Goal: Transaction & Acquisition: Book appointment/travel/reservation

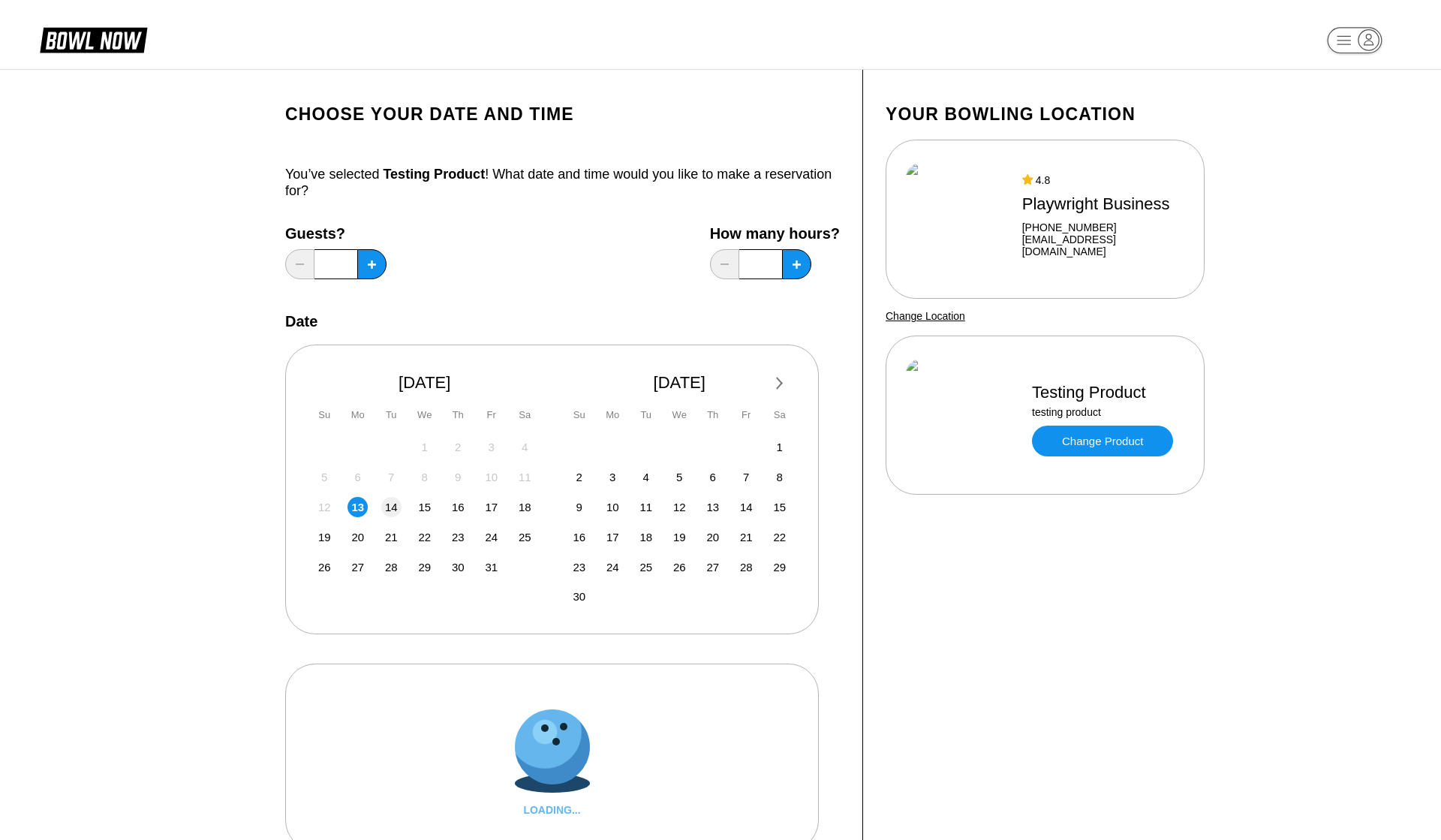
click at [393, 510] on div "14" at bounding box center [390, 507] width 20 height 20
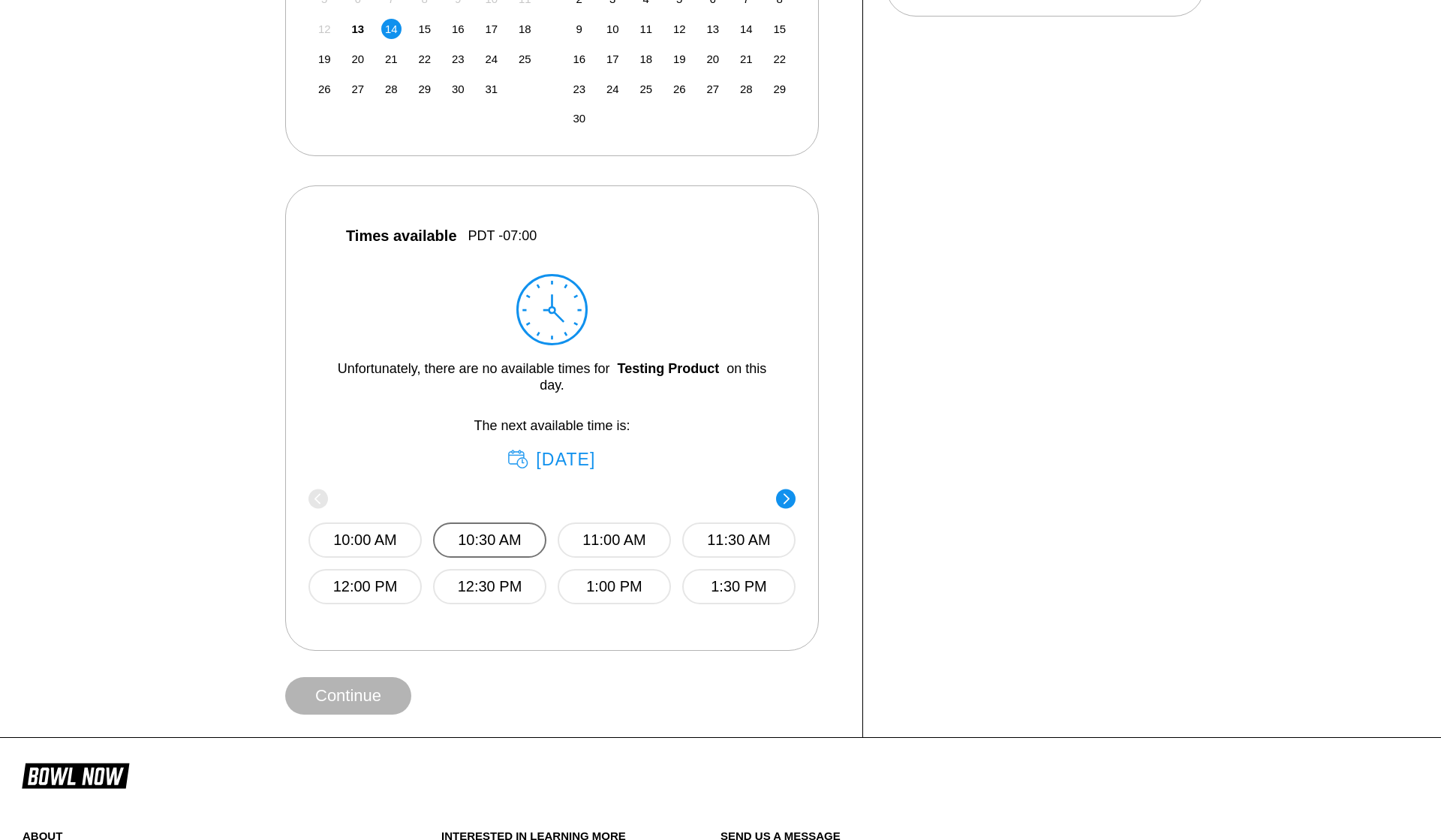
click at [506, 525] on button "10:30 AM" at bounding box center [490, 539] width 113 height 35
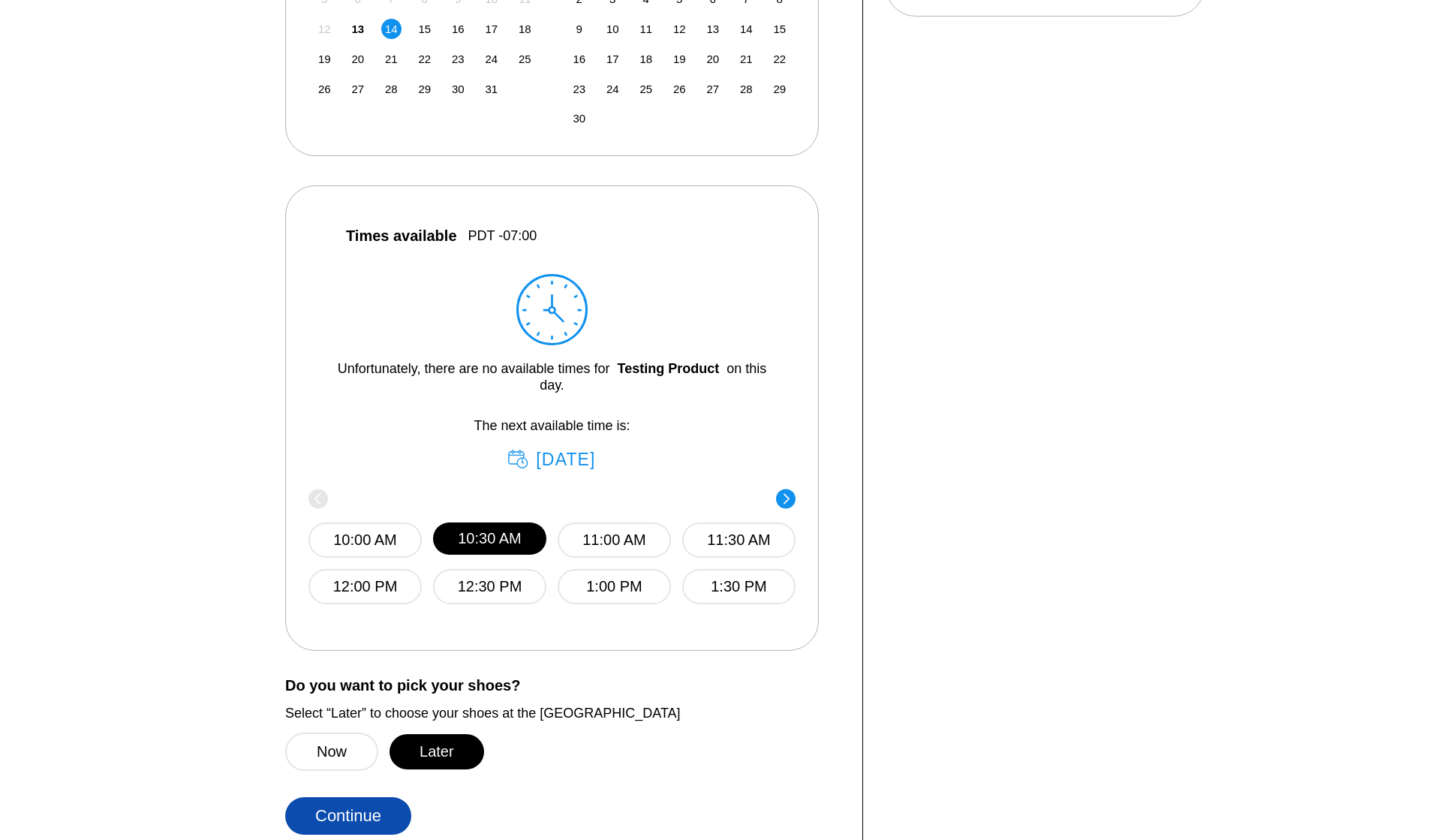
click at [340, 804] on button "Continue" at bounding box center [348, 815] width 126 height 37
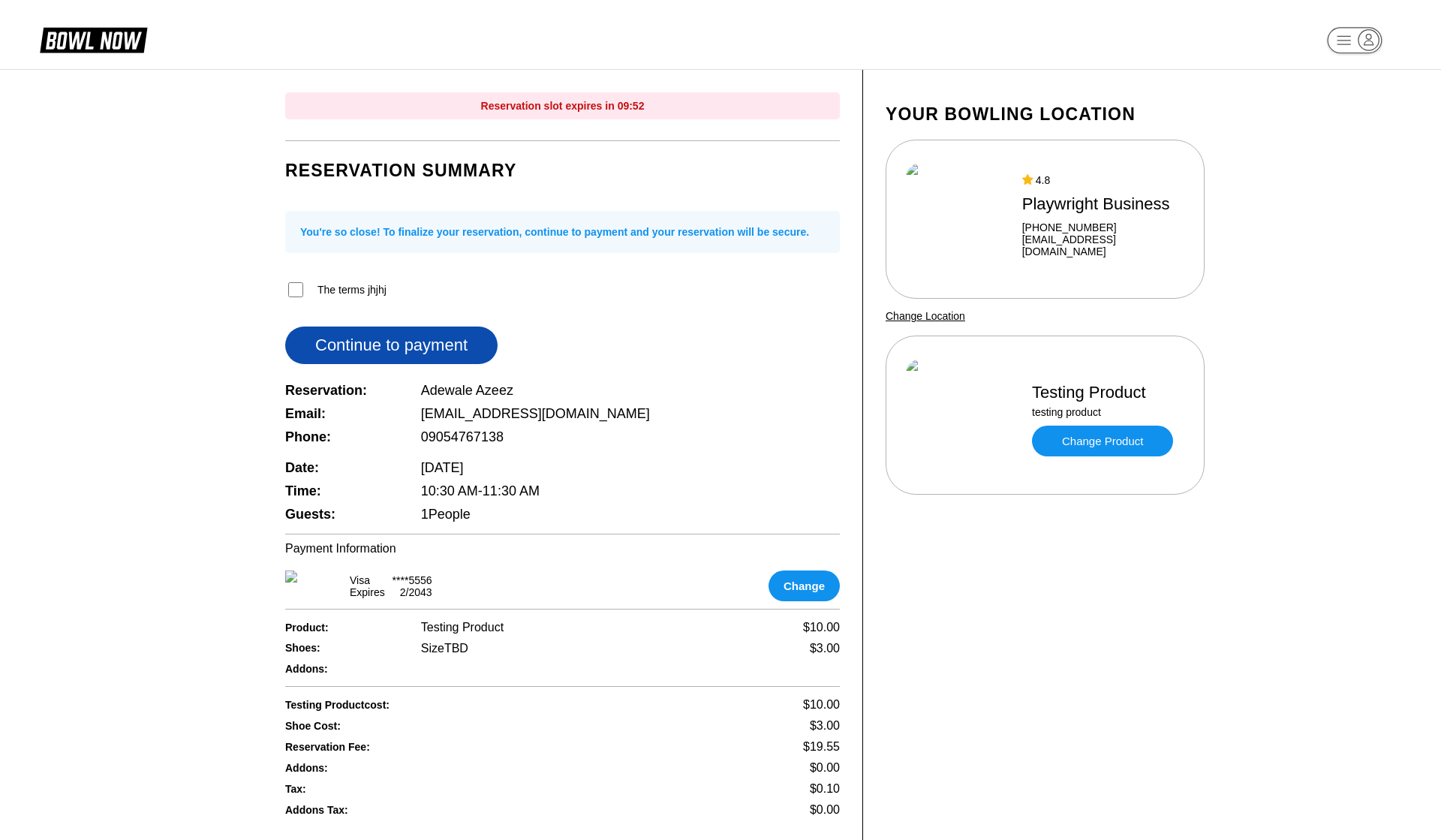
click at [441, 342] on button "Continue to payment" at bounding box center [390, 345] width 212 height 37
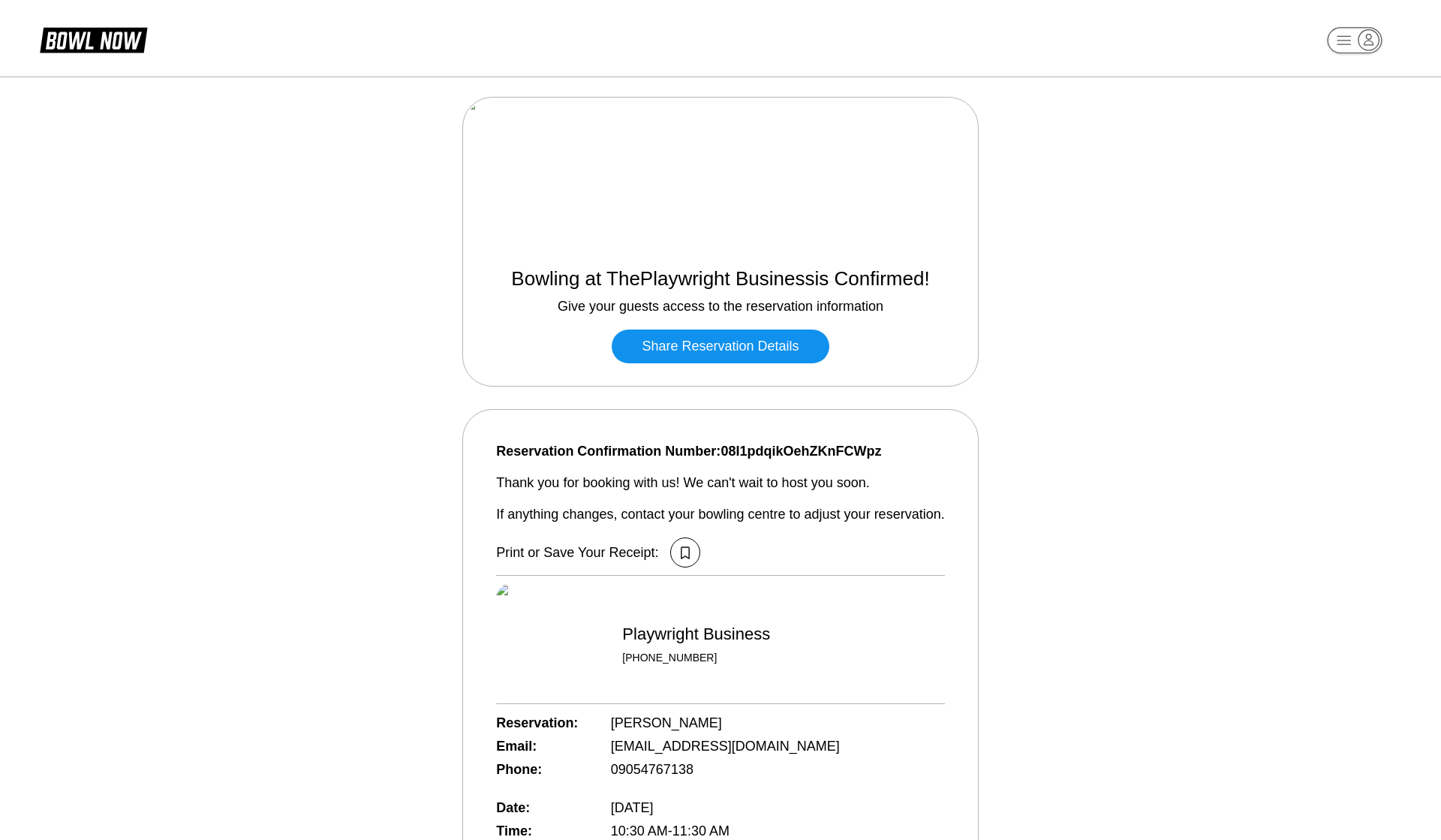
scroll to position [204, 0]
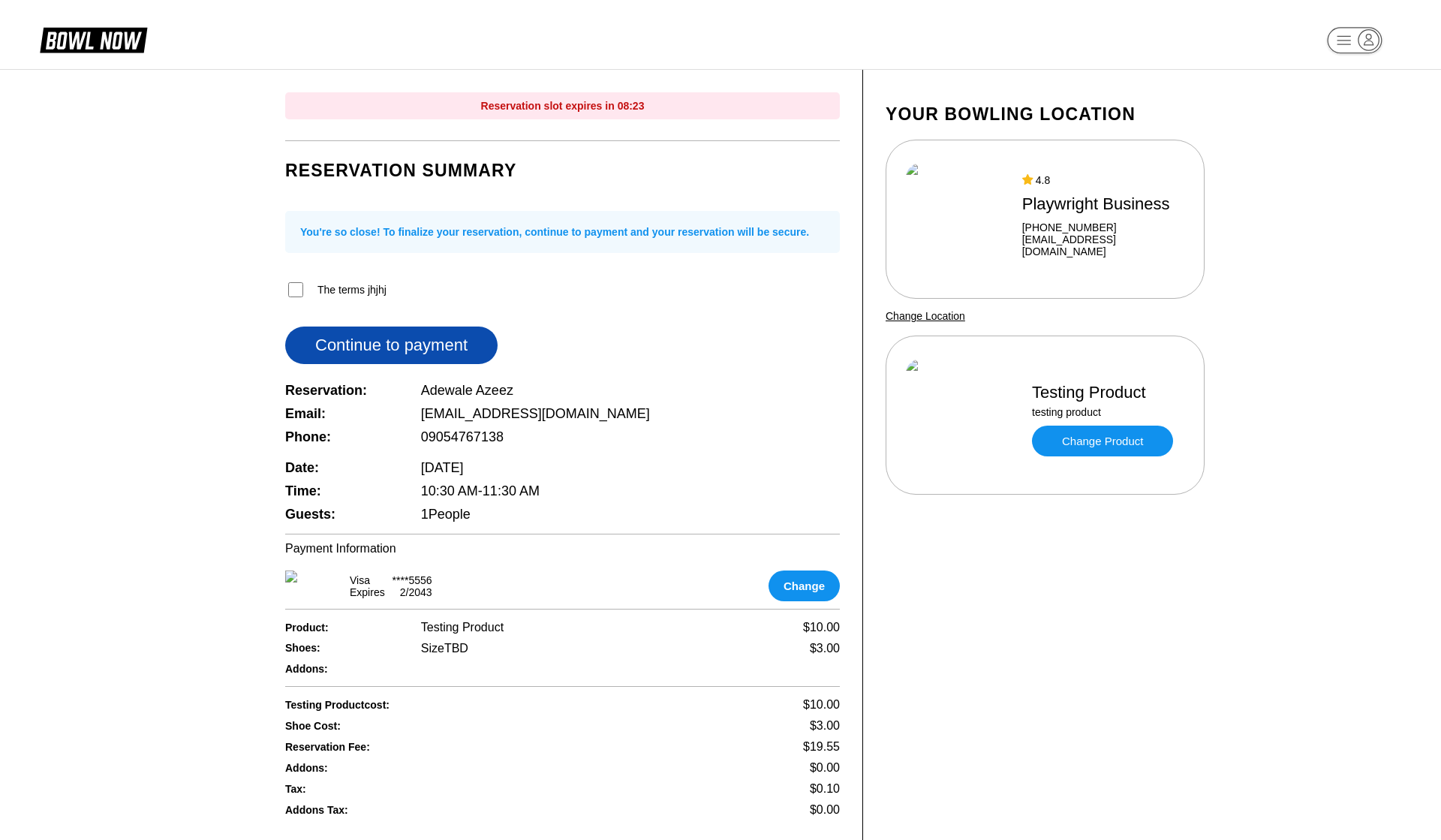
click at [358, 345] on button "Continue to payment" at bounding box center [390, 345] width 212 height 37
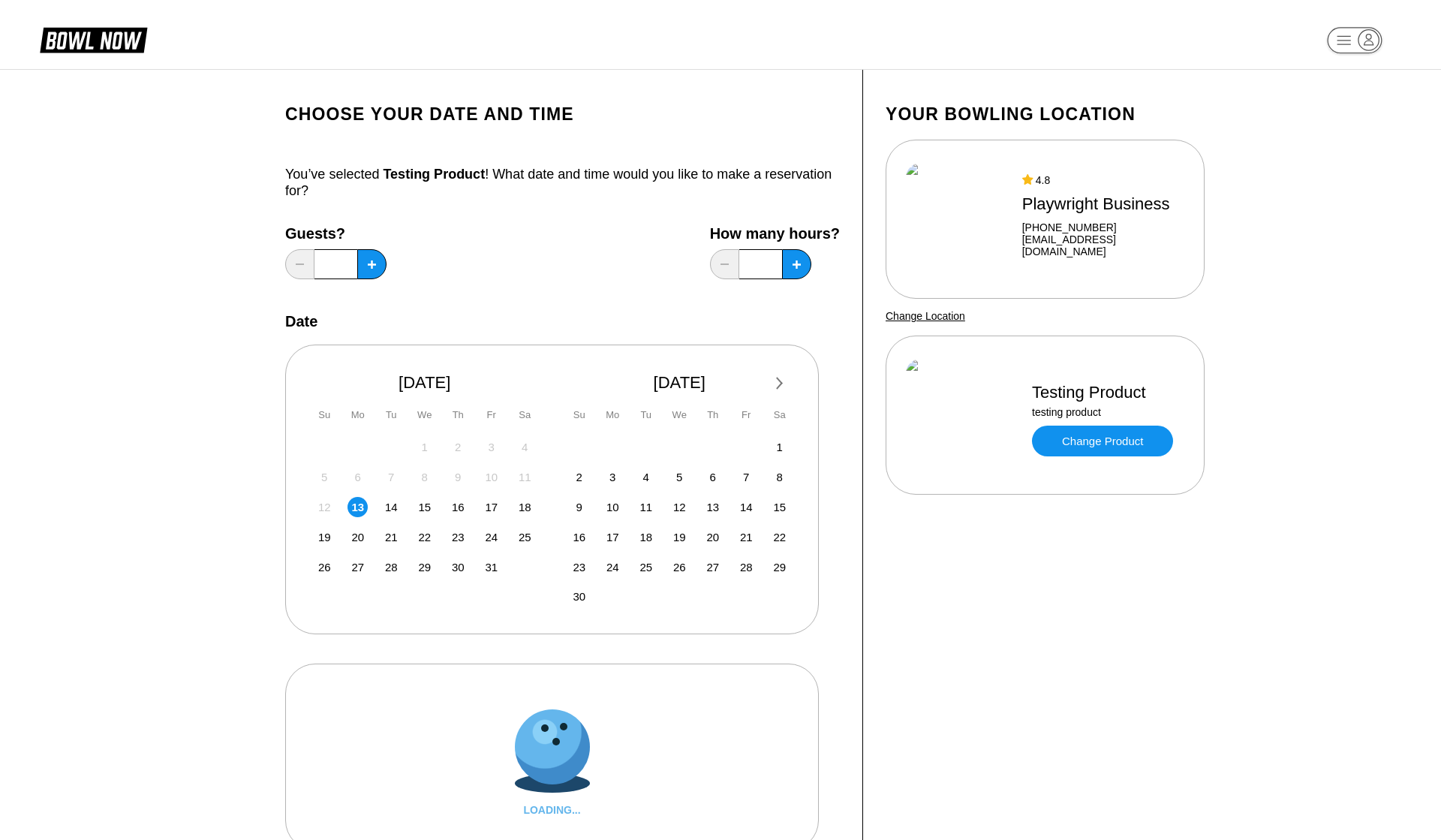
click at [399, 514] on div "12 13 14 15 16 17 18" at bounding box center [425, 506] width 225 height 23
click at [390, 508] on div "14" at bounding box center [390, 507] width 20 height 20
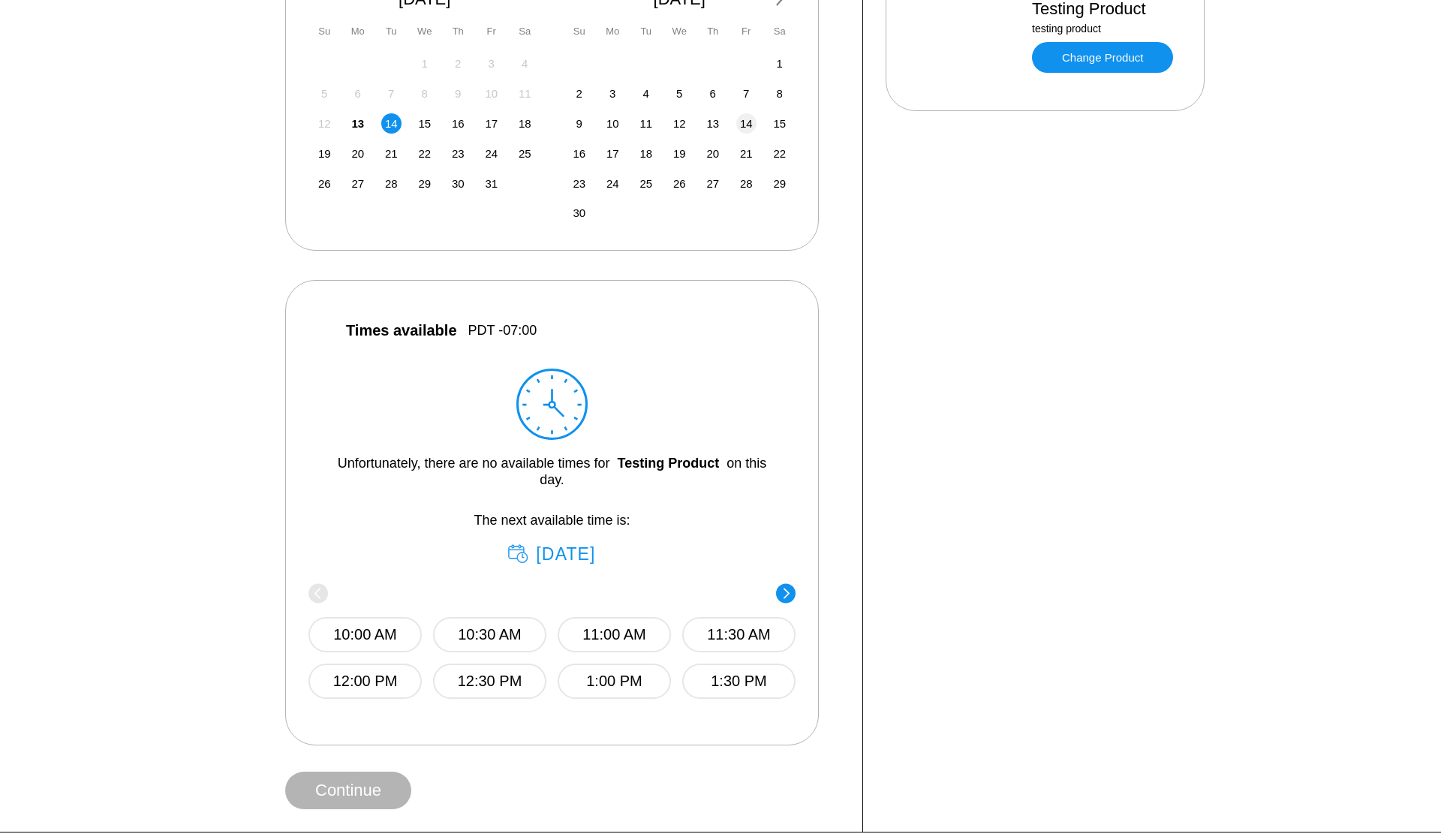
scroll to position [756, 0]
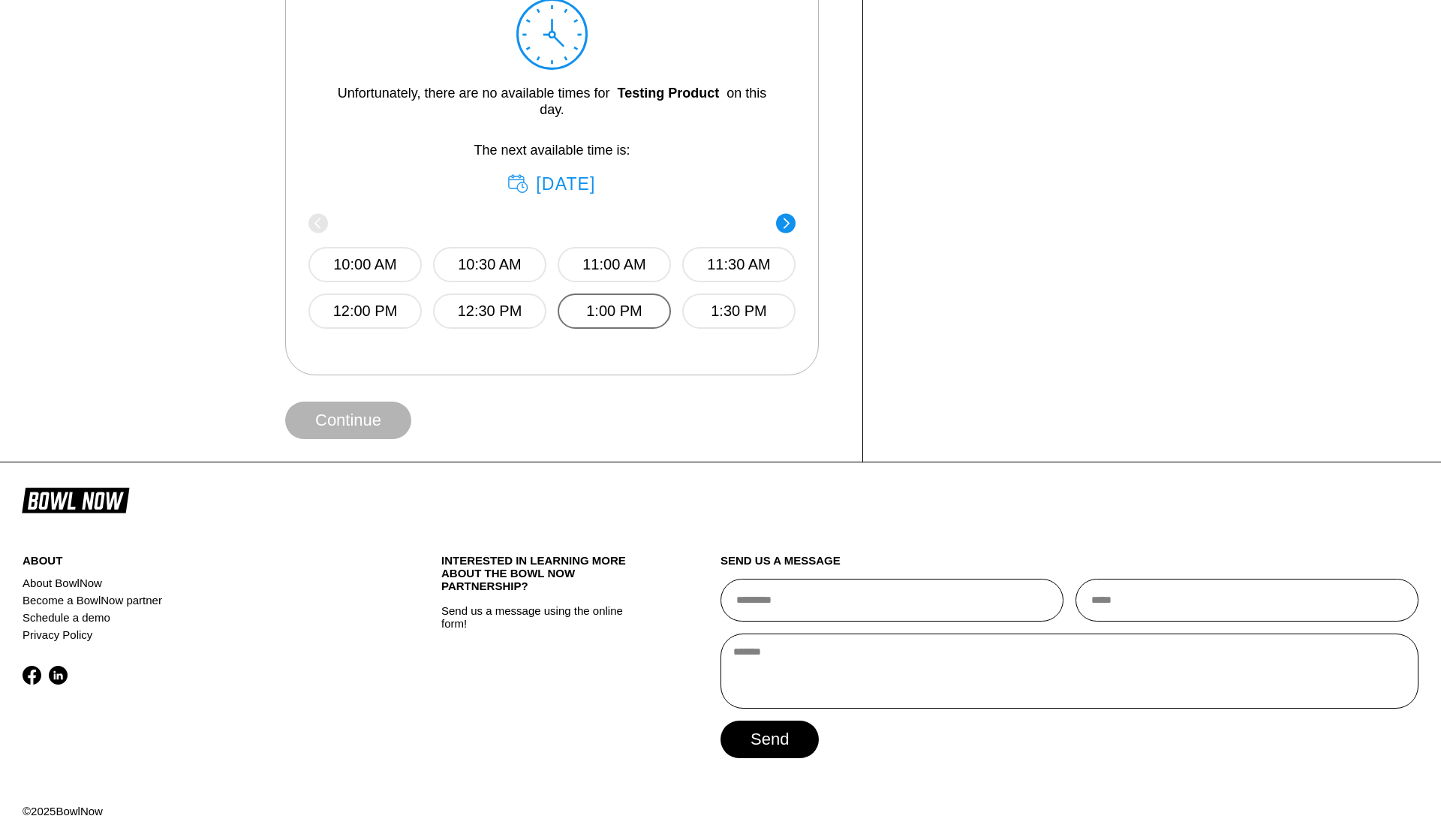
click at [614, 317] on button "1:00 PM" at bounding box center [613, 310] width 113 height 35
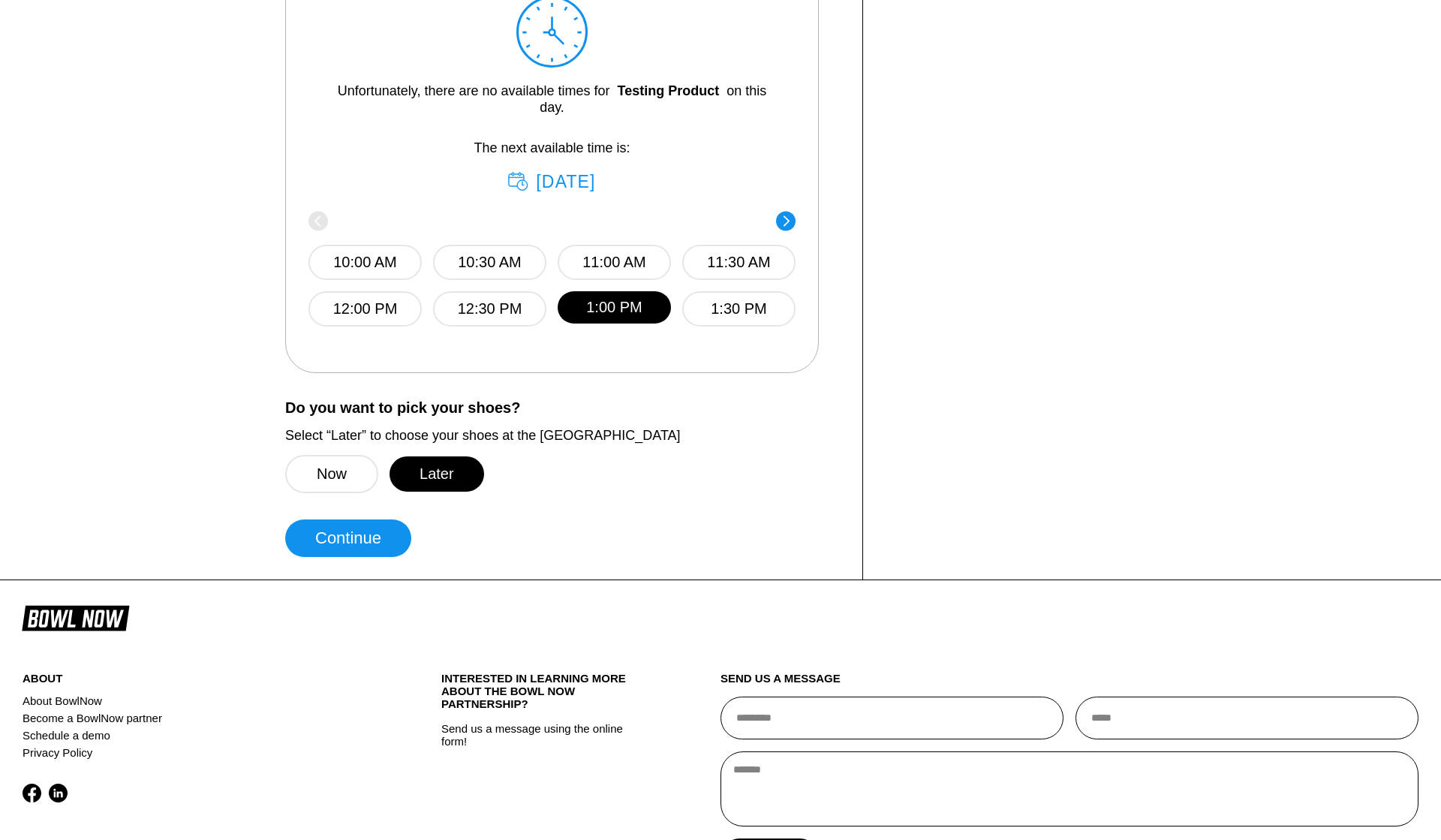
click at [374, 548] on button "Continue" at bounding box center [348, 537] width 126 height 37
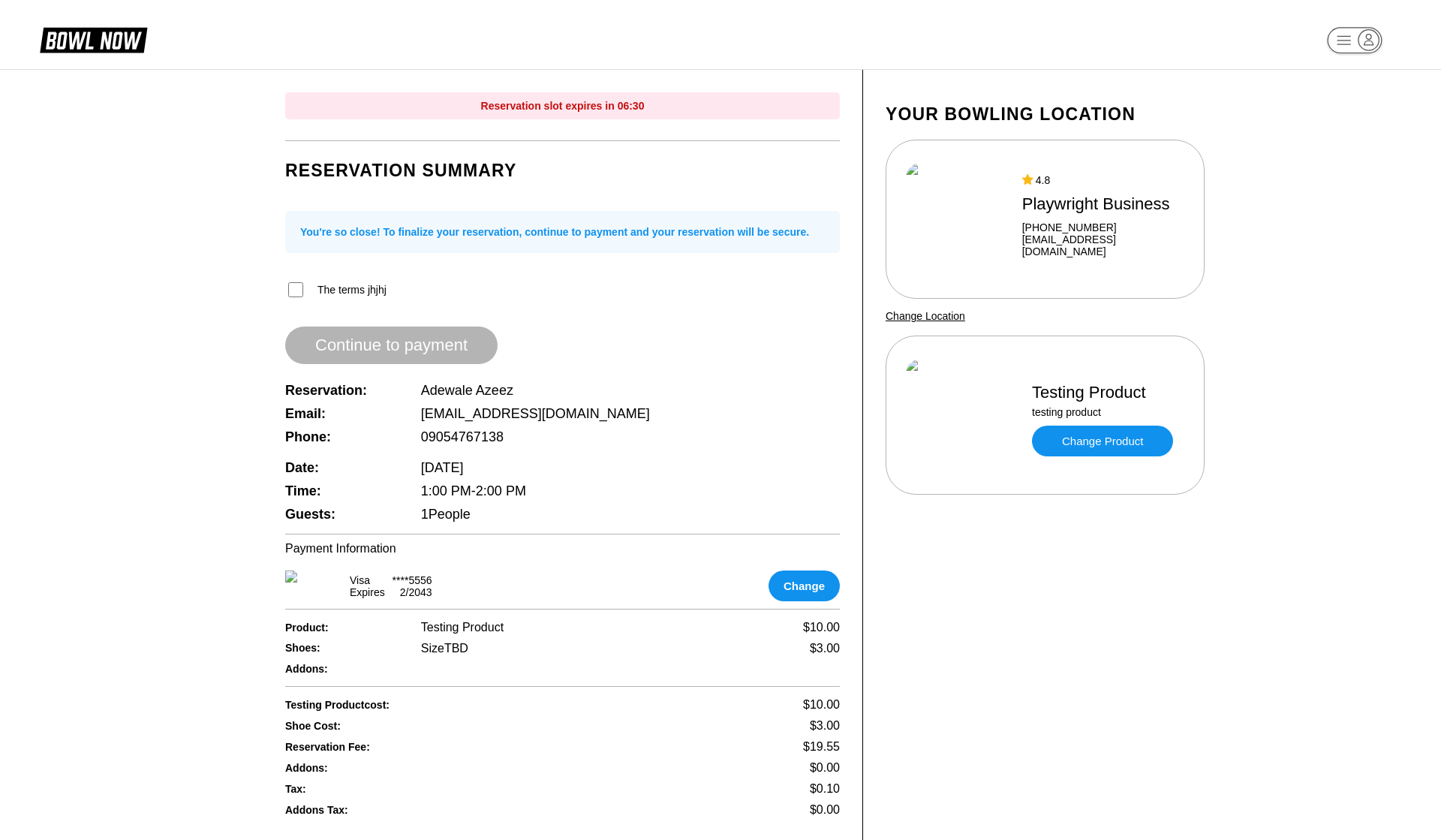
click at [304, 285] on div "The terms jhjhj" at bounding box center [562, 290] width 554 height 19
click at [430, 351] on button "Continue to payment" at bounding box center [390, 345] width 212 height 37
